Goal: Find specific page/section: Find specific page/section

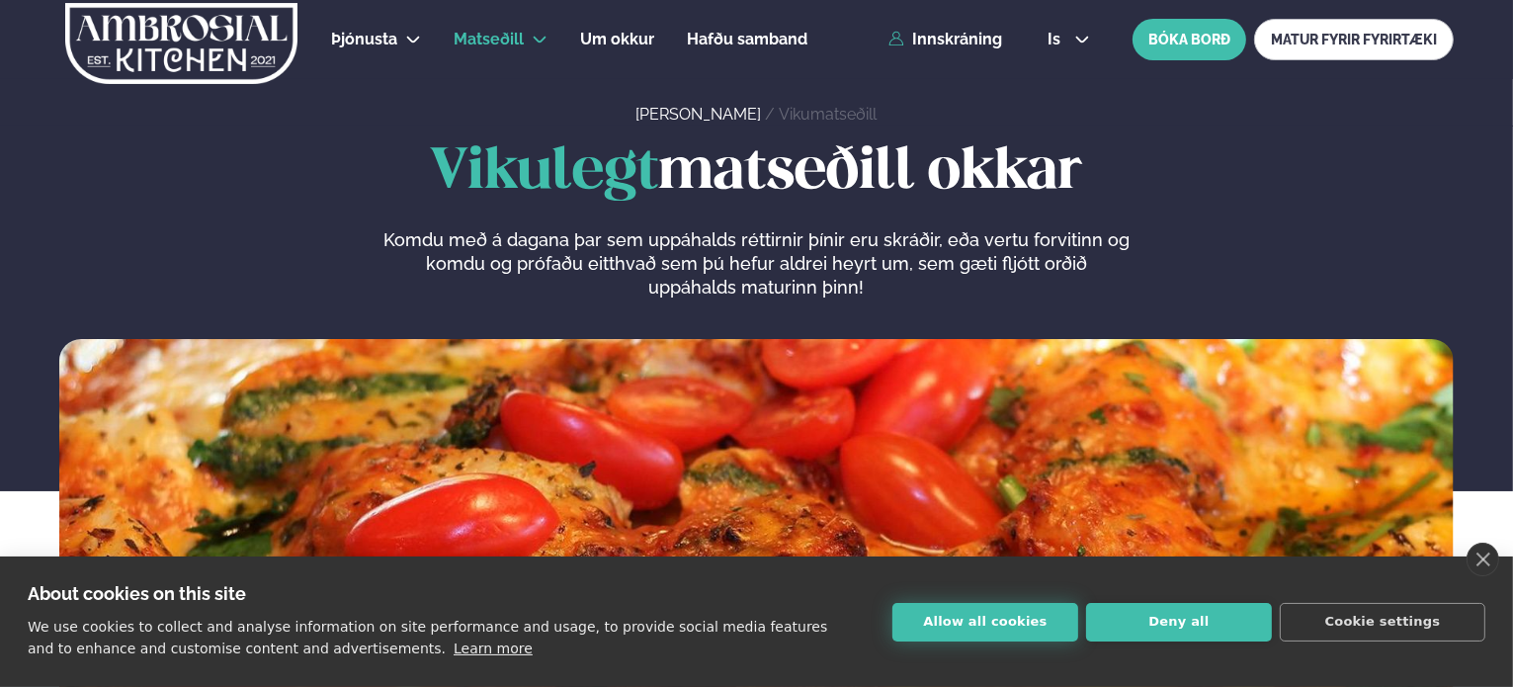
click at [996, 624] on button "Allow all cookies" at bounding box center [985, 622] width 186 height 39
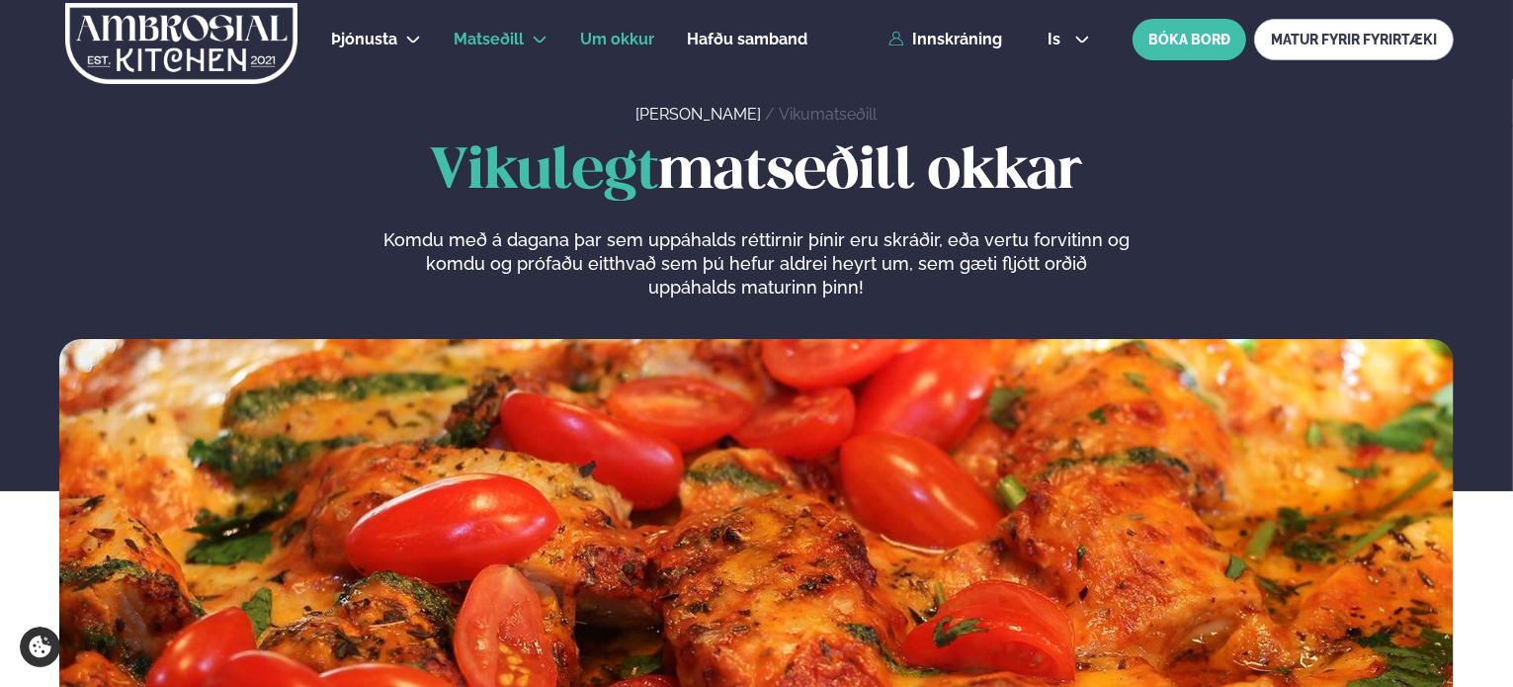
click at [615, 42] on span "Um okkur" at bounding box center [617, 39] width 74 height 19
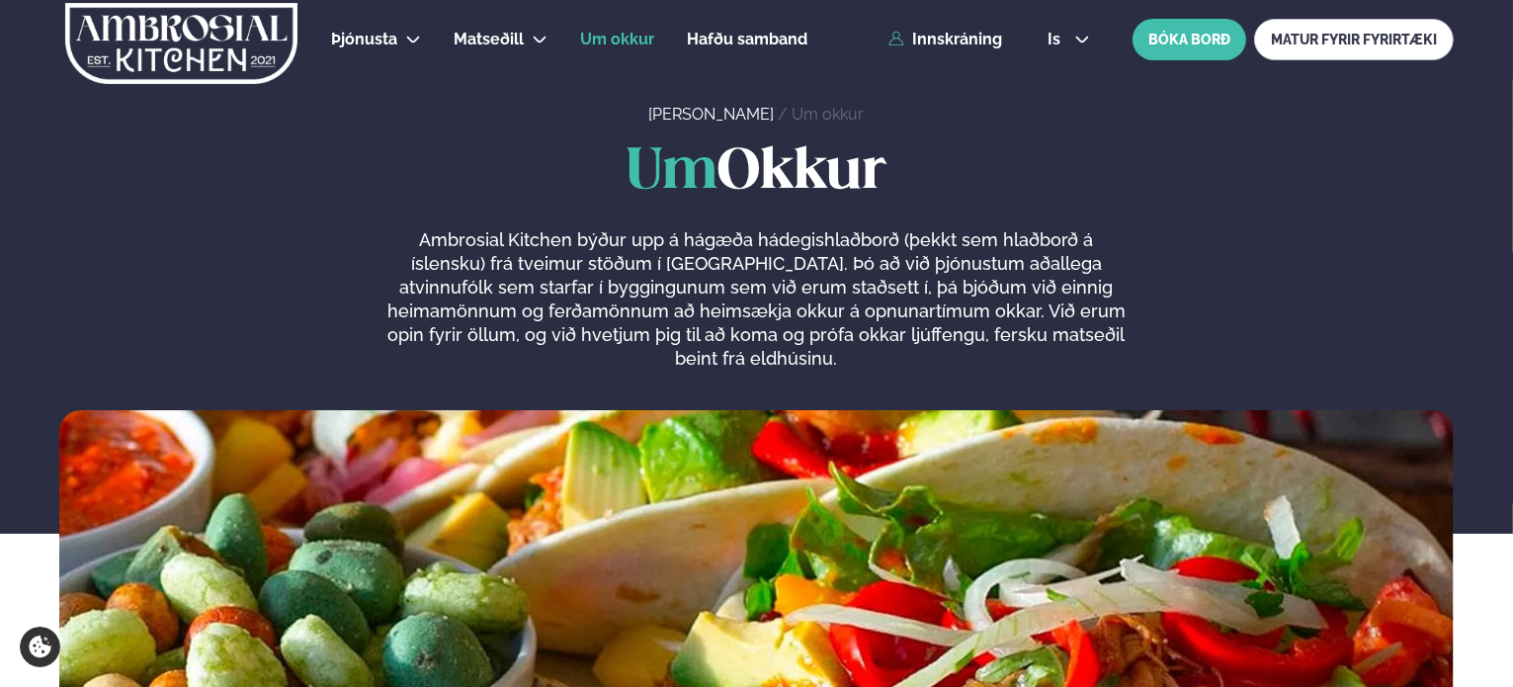
click at [1449, 450] on img at bounding box center [756, 607] width 1394 height 395
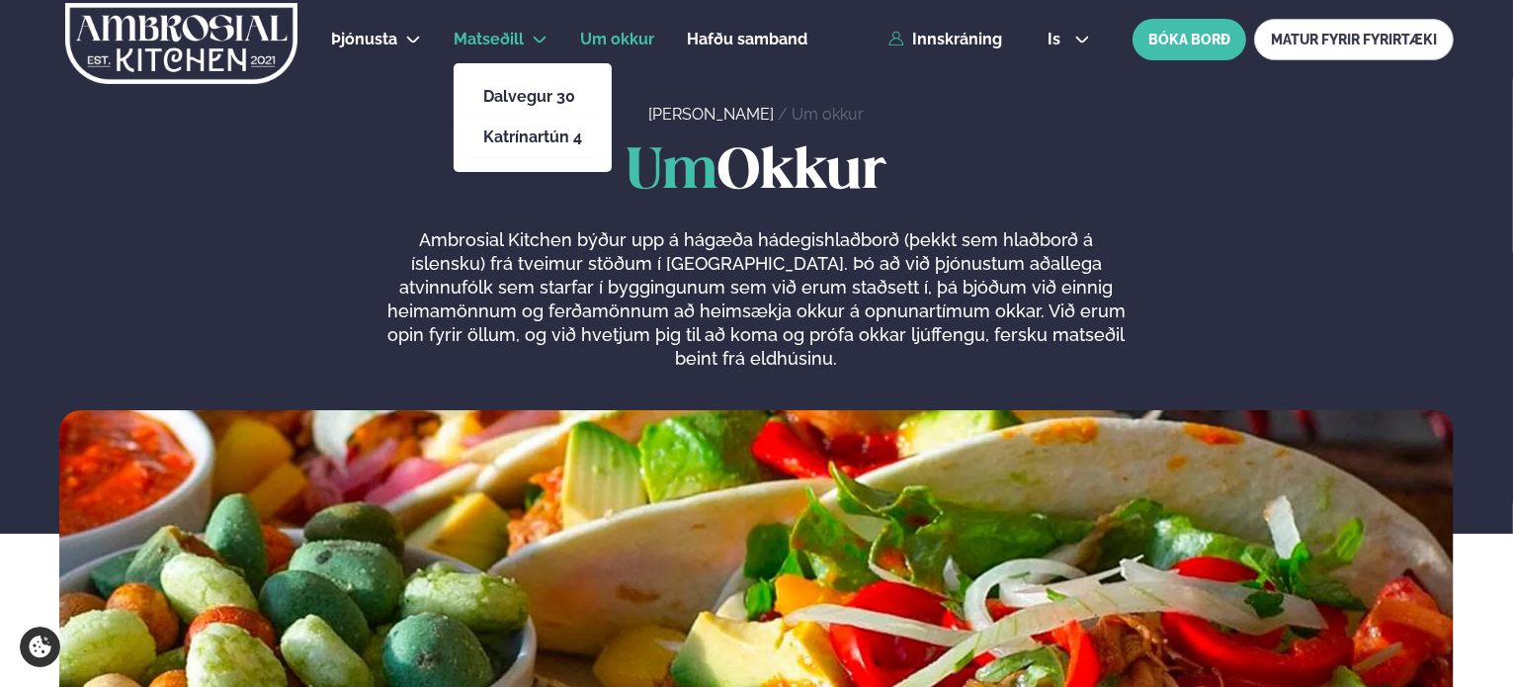
click at [467, 37] on span "Matseðill" at bounding box center [489, 39] width 70 height 19
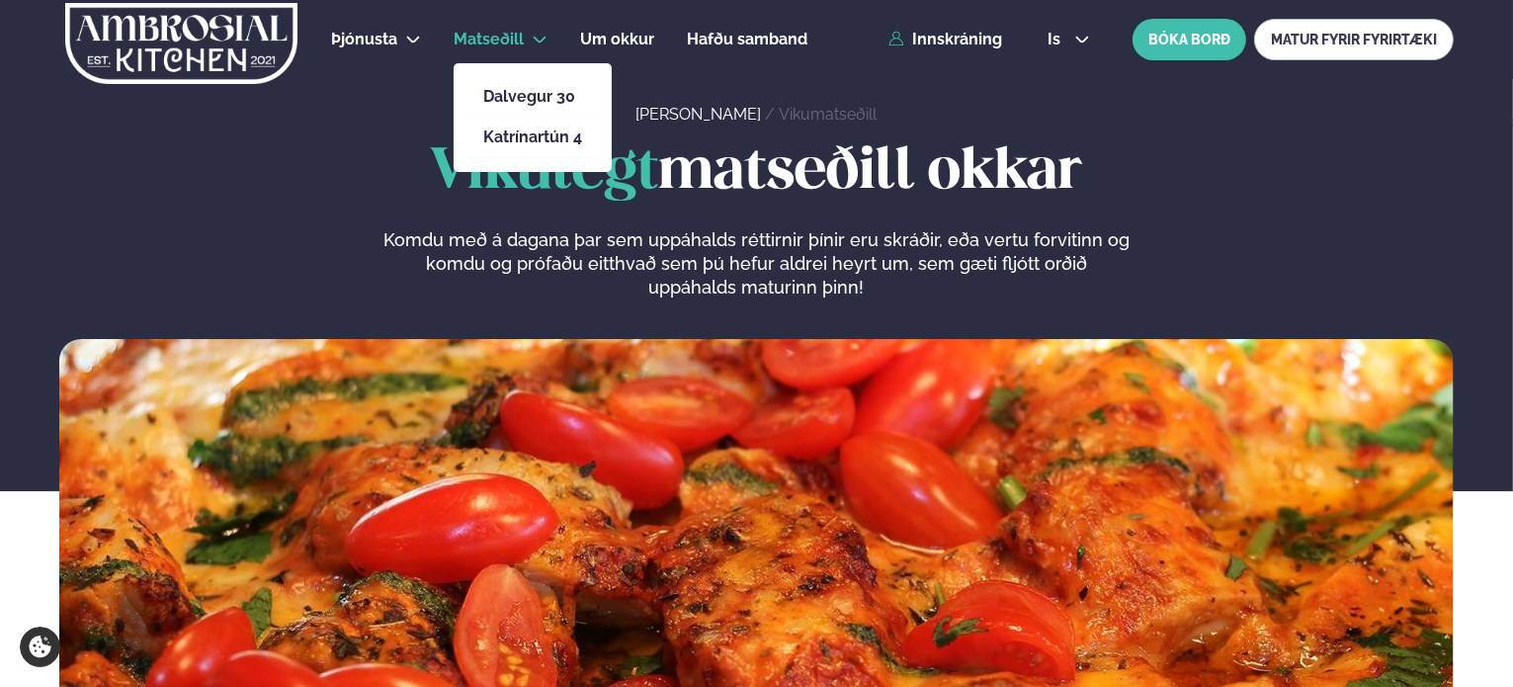
click at [485, 35] on span "Matseðill" at bounding box center [489, 39] width 70 height 19
click at [514, 129] on link "Katrínartún 4" at bounding box center [532, 137] width 99 height 16
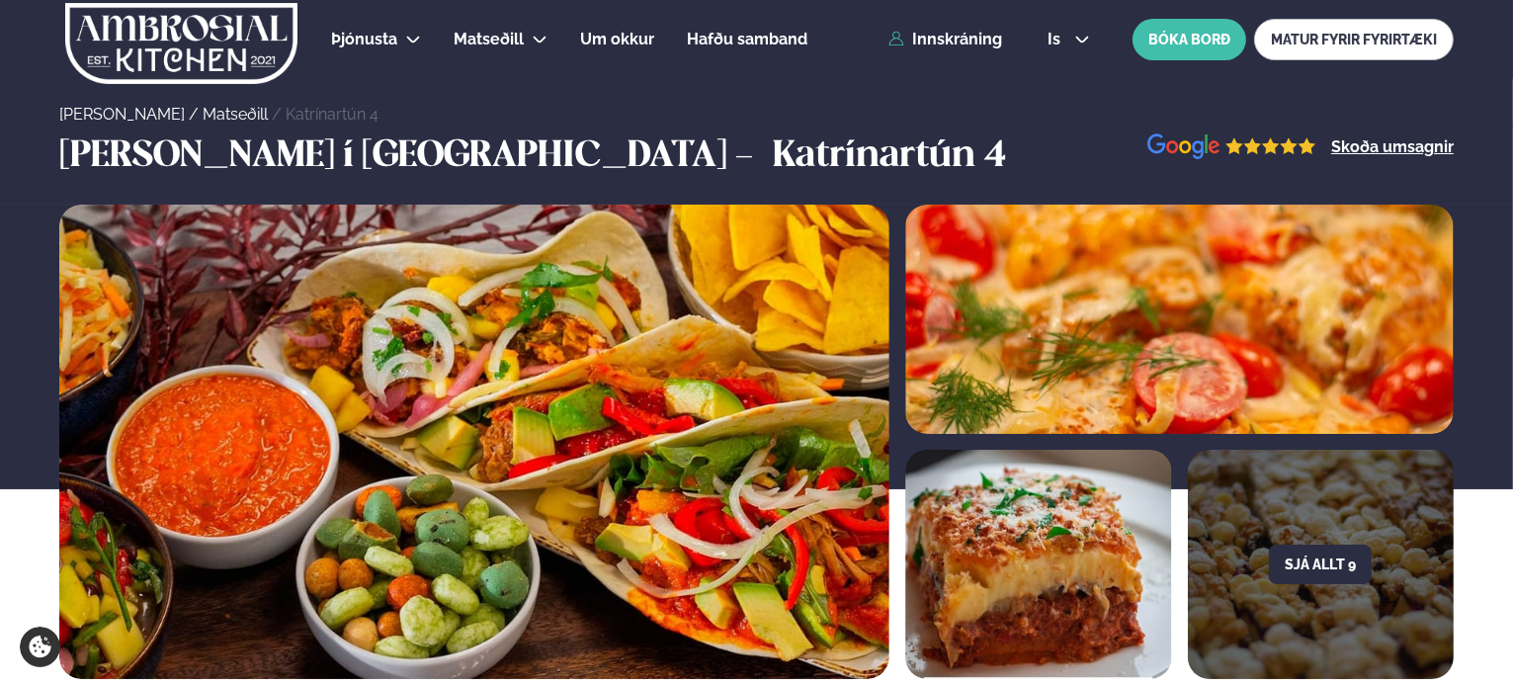
click at [1493, 471] on div "Sjá allt 9" at bounding box center [756, 442] width 1513 height 474
click at [888, 128] on section "Borða í Reykjavík - Katrínartún 4 Skoða umsagnir" at bounding box center [756, 164] width 1513 height 79
click at [203, 110] on link "Matseðill" at bounding box center [235, 114] width 65 height 19
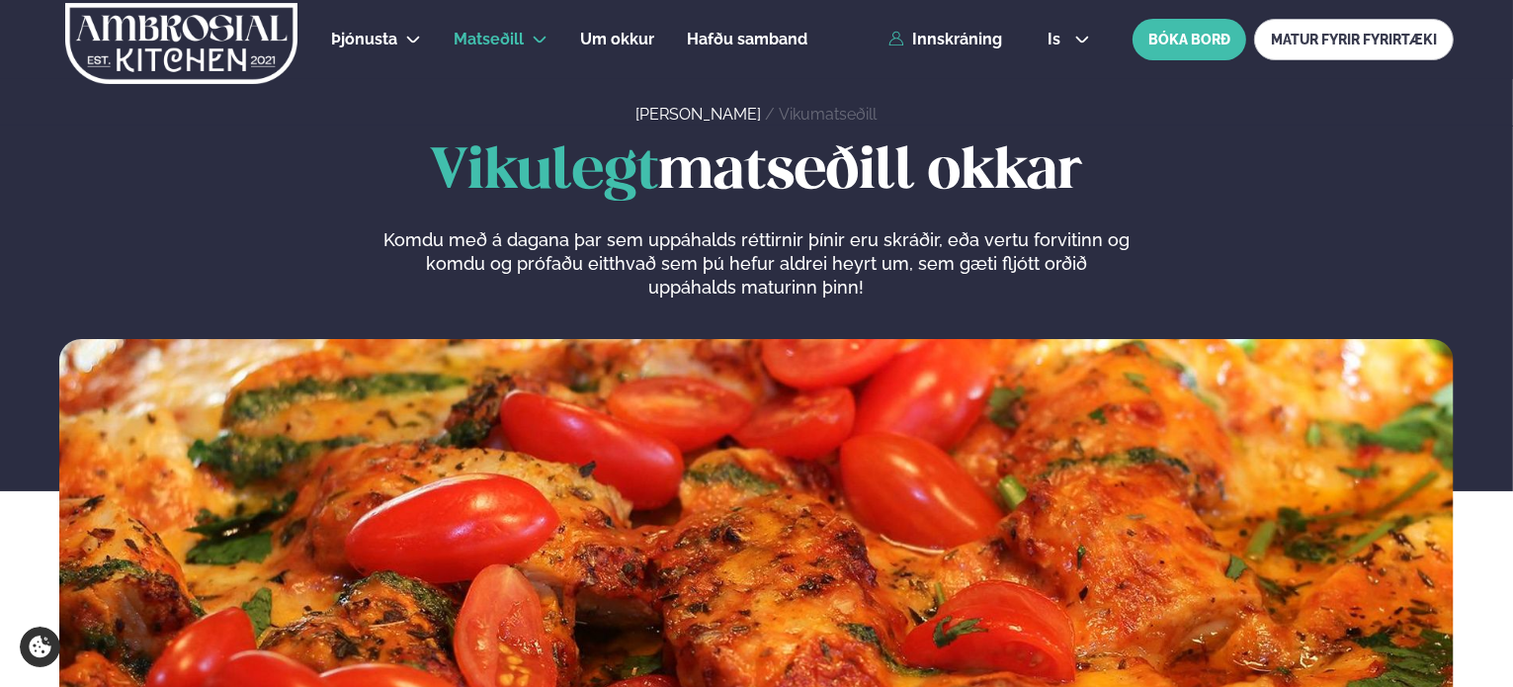
click at [680, 112] on link "[PERSON_NAME]" at bounding box center [697, 114] width 125 height 19
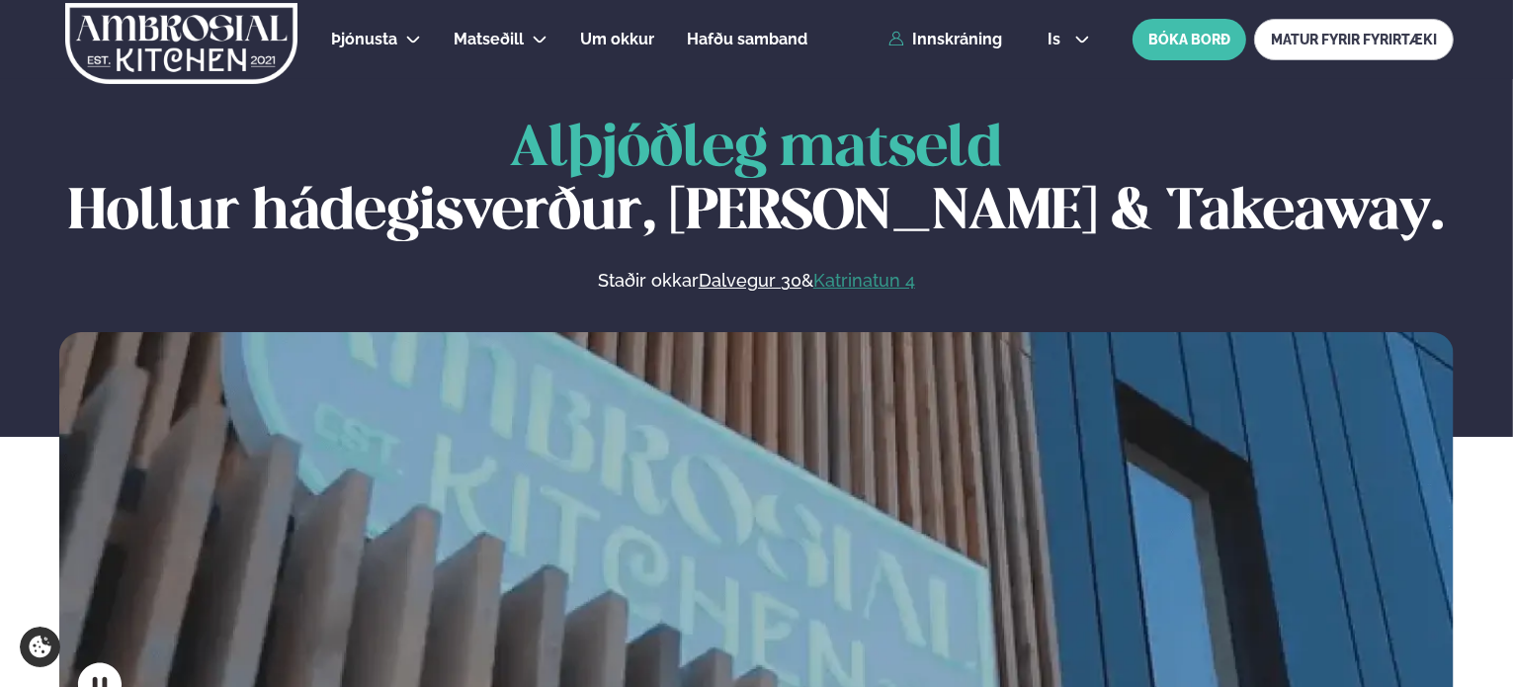
click at [848, 280] on link "Katrinatun 4" at bounding box center [864, 281] width 102 height 24
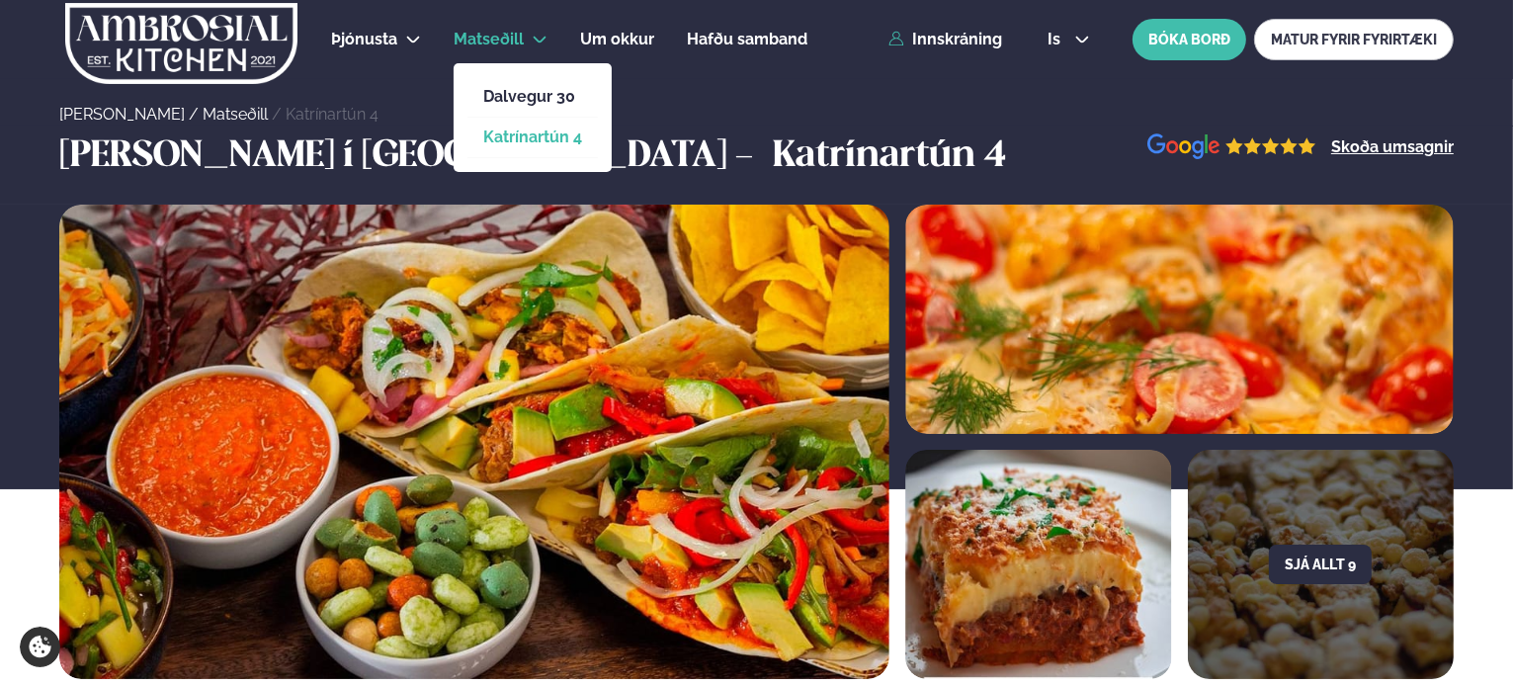
click at [546, 137] on link "Katrínartún 4" at bounding box center [532, 137] width 99 height 16
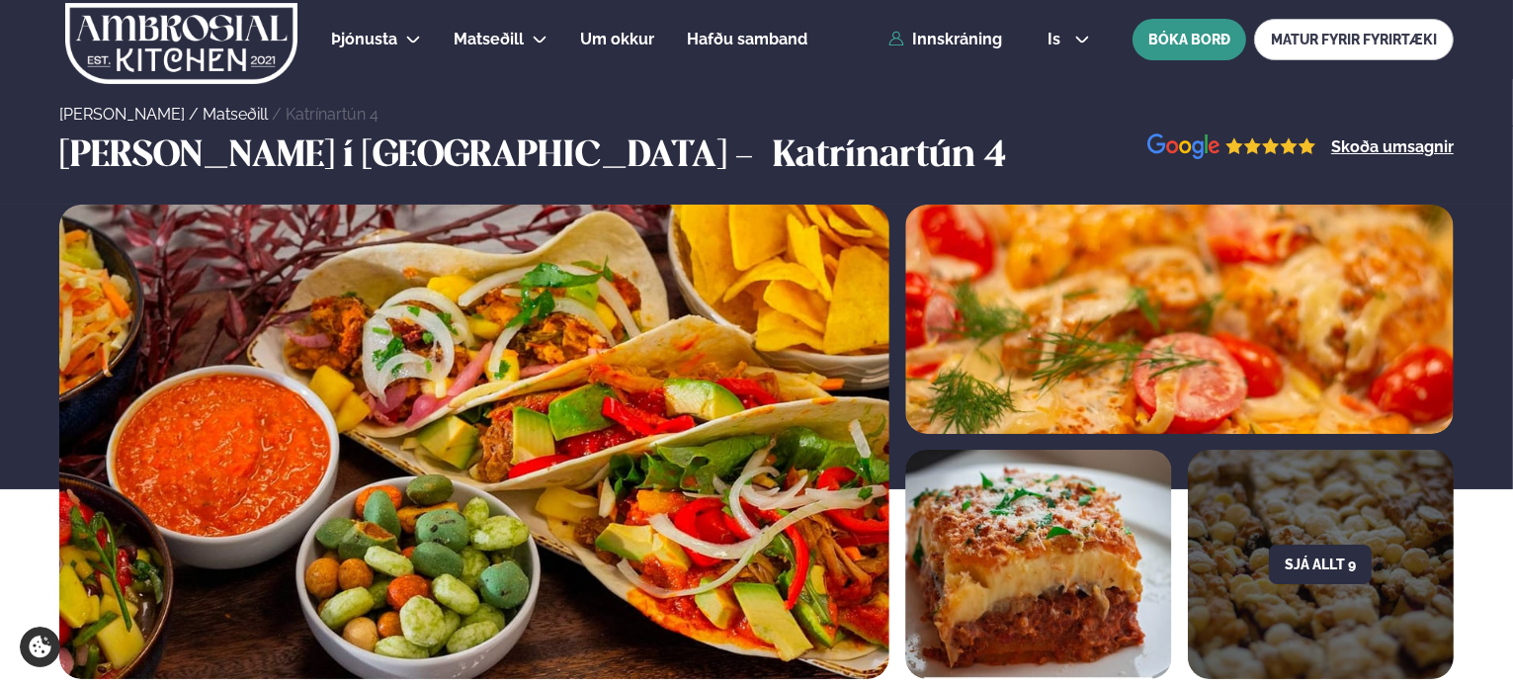
click at [1177, 40] on button "BÓKA BORÐ" at bounding box center [1189, 39] width 114 height 41
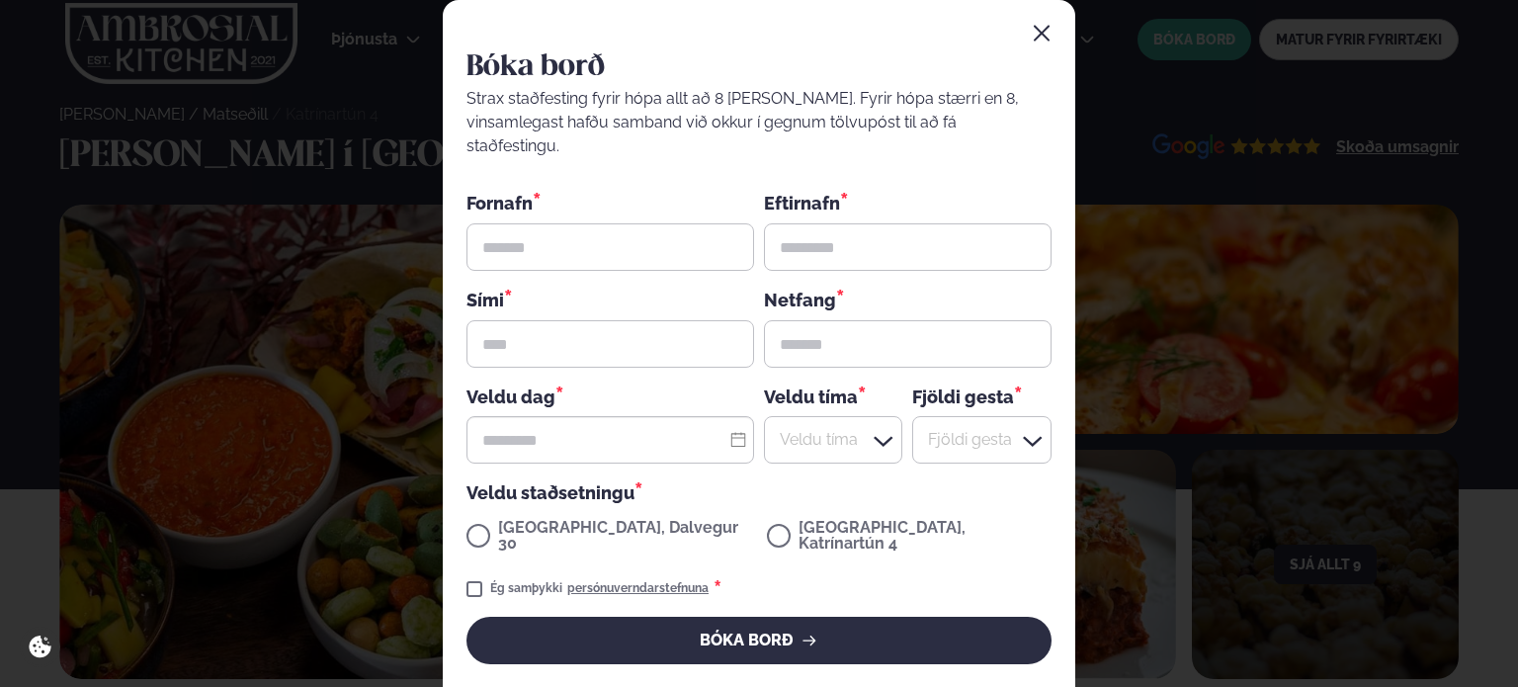
click at [1038, 37] on icon "button" at bounding box center [1042, 34] width 20 height 20
